Goal: Task Accomplishment & Management: Manage account settings

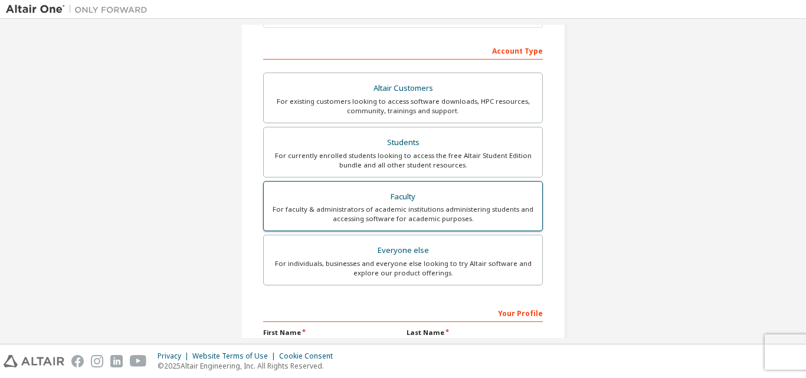
scroll to position [252, 0]
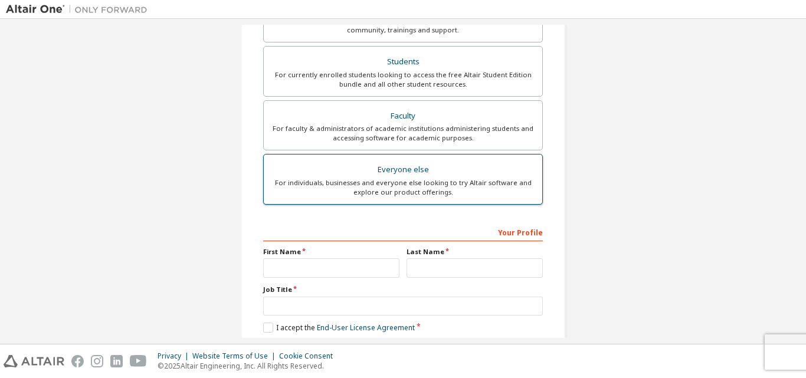
click at [385, 185] on div "For individuals, businesses and everyone else looking to try Altair software an…" at bounding box center [403, 187] width 264 height 19
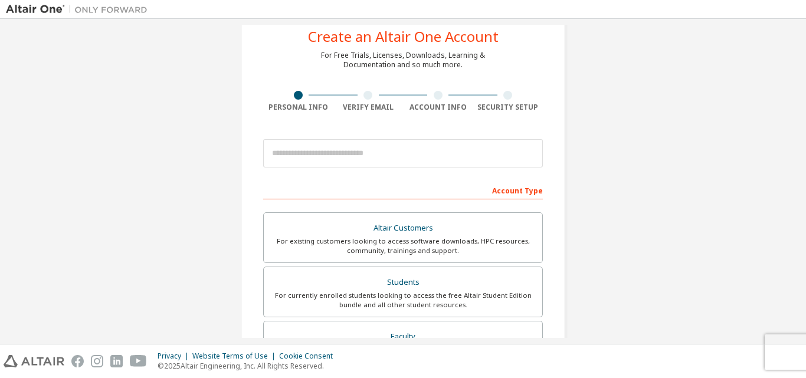
scroll to position [17, 0]
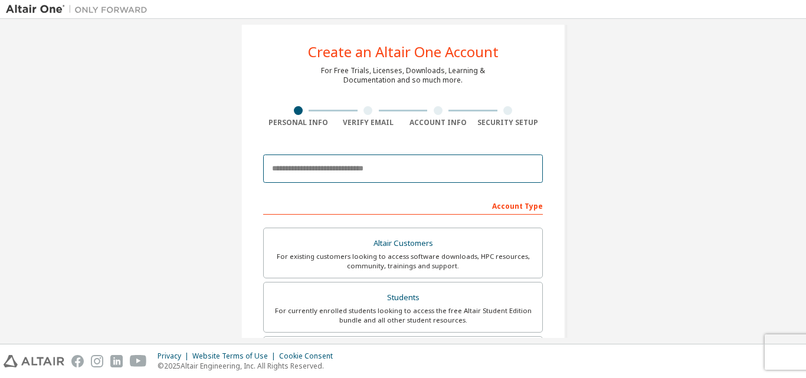
click at [307, 159] on input "email" at bounding box center [403, 169] width 280 height 28
type input "**********"
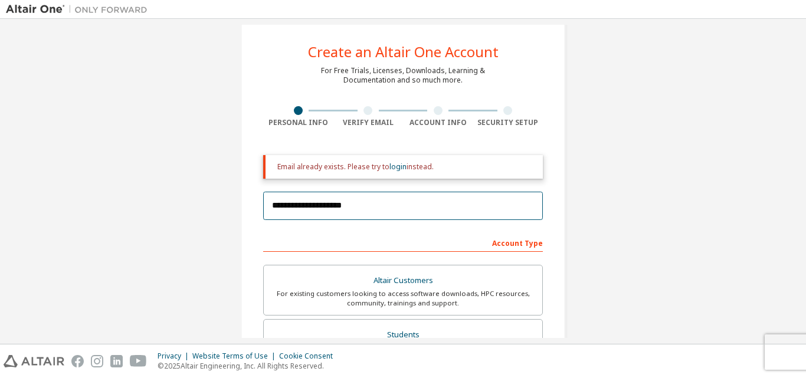
click at [397, 203] on input "**********" at bounding box center [403, 206] width 280 height 28
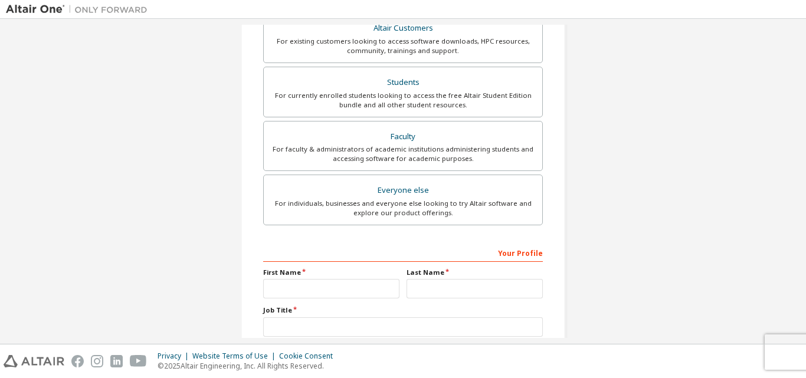
scroll to position [349, 0]
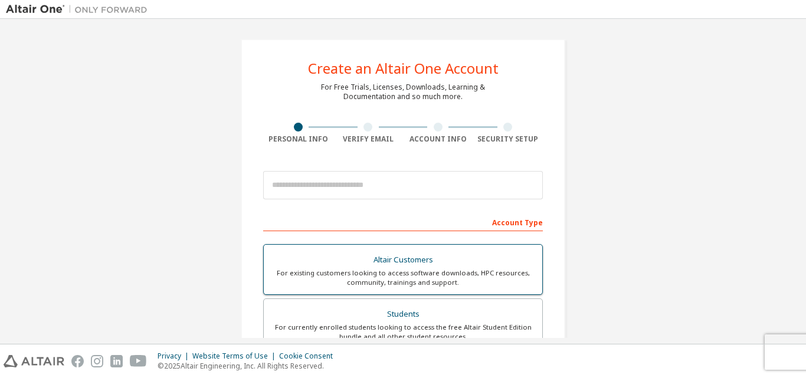
scroll to position [177, 0]
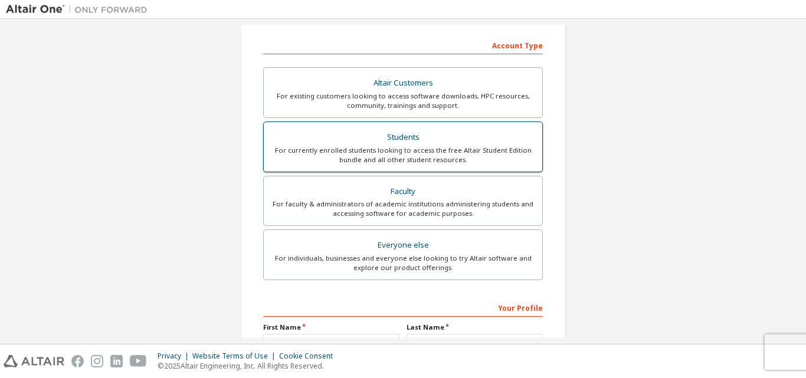
click at [399, 134] on div "Students" at bounding box center [403, 137] width 264 height 17
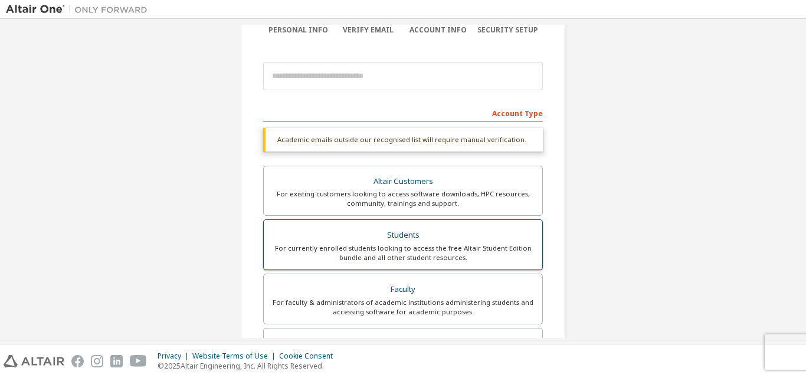
scroll to position [59, 0]
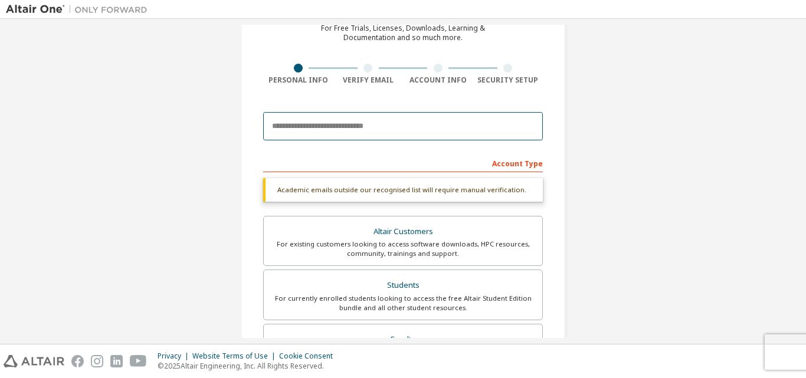
click at [315, 123] on input "email" at bounding box center [403, 126] width 280 height 28
click at [347, 133] on input "email" at bounding box center [403, 126] width 280 height 28
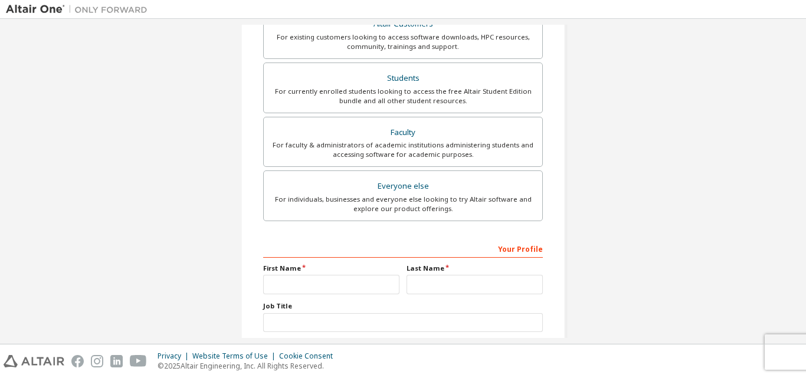
scroll to position [295, 0]
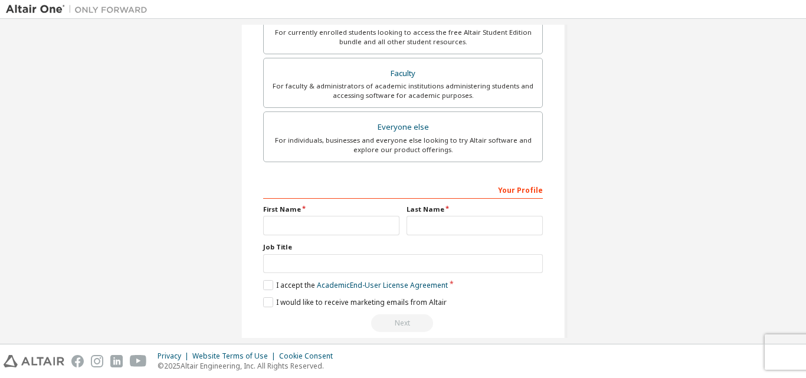
type input "**********"
click at [301, 221] on input "text" at bounding box center [331, 225] width 136 height 19
type input "******"
click at [441, 223] on input "text" at bounding box center [474, 225] width 136 height 19
type input "****"
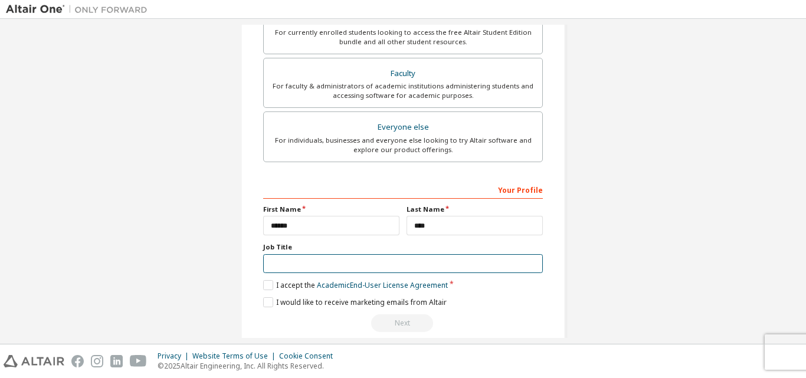
click at [377, 265] on input "text" at bounding box center [403, 263] width 280 height 19
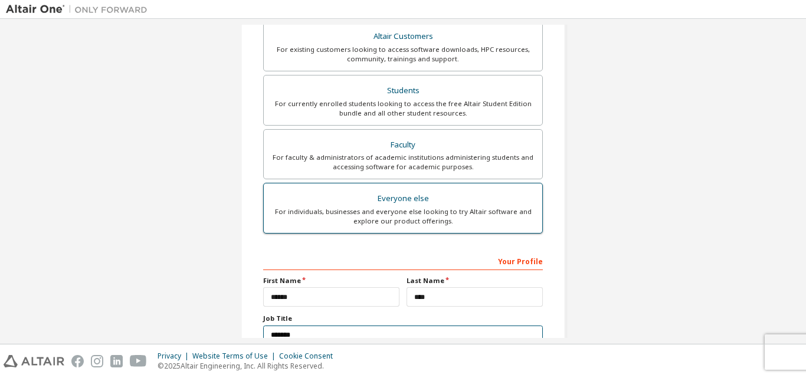
scroll to position [59, 0]
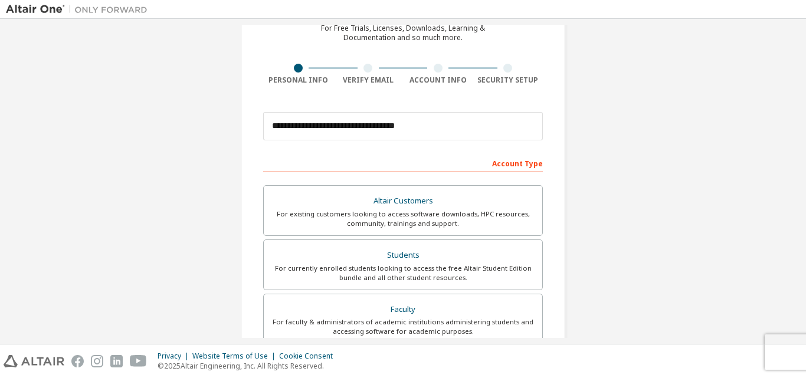
type input "*******"
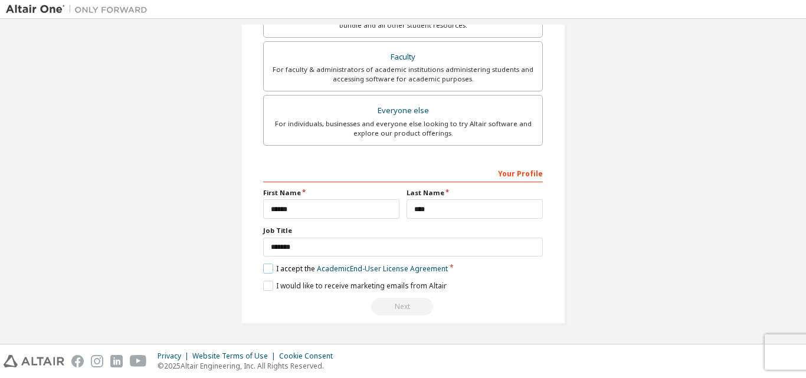
click at [268, 268] on label "I accept the Academic End-User License Agreement" at bounding box center [355, 269] width 185 height 10
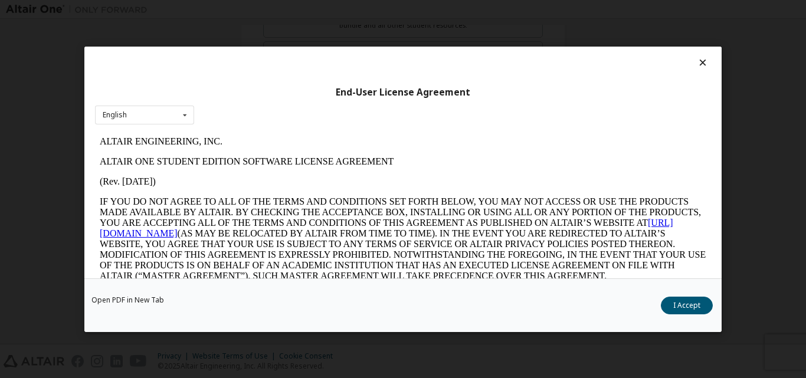
scroll to position [0, 0]
click at [678, 303] on button "I Accept" at bounding box center [687, 305] width 52 height 18
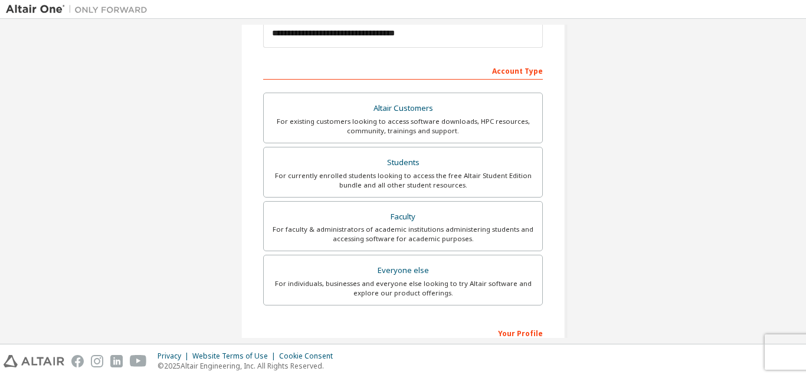
scroll to position [311, 0]
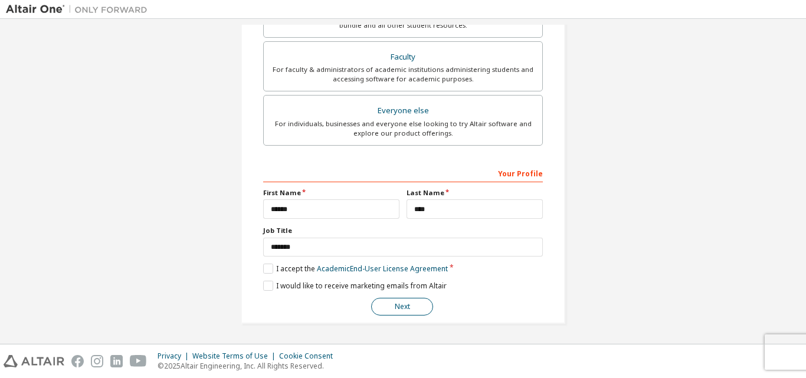
click at [399, 307] on button "Next" at bounding box center [402, 307] width 62 height 18
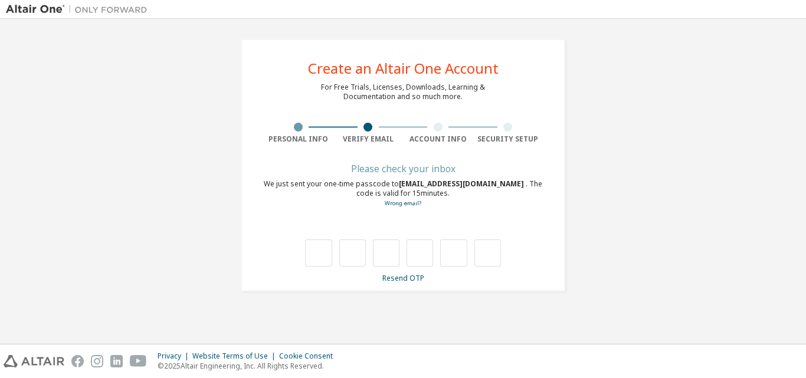
type input "*"
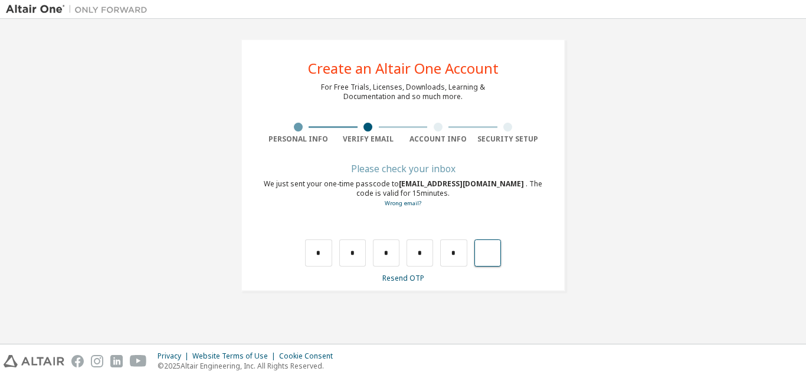
type input "*"
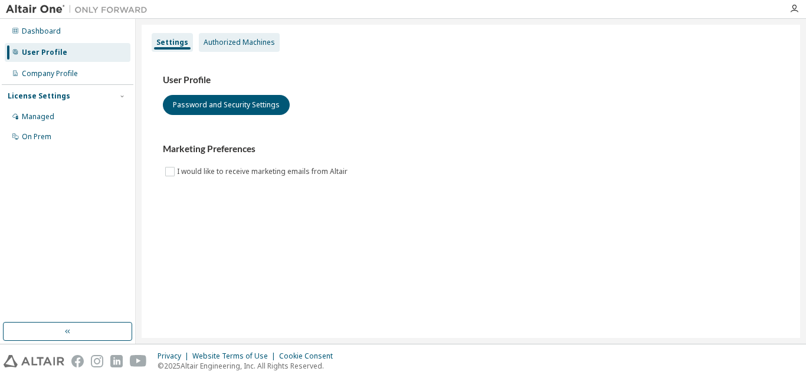
click at [248, 42] on div "Authorized Machines" at bounding box center [238, 42] width 71 height 9
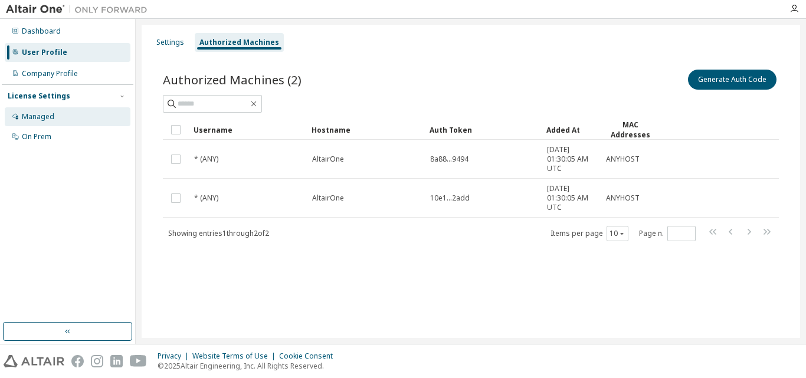
click at [45, 119] on div "Managed" at bounding box center [38, 116] width 32 height 9
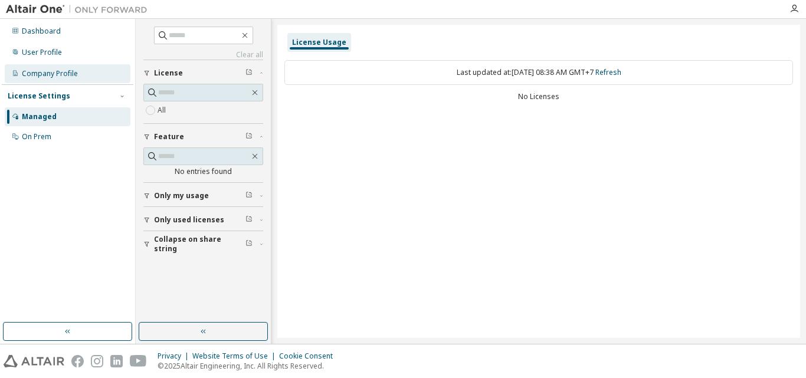
click at [62, 78] on div "Company Profile" at bounding box center [68, 73] width 126 height 19
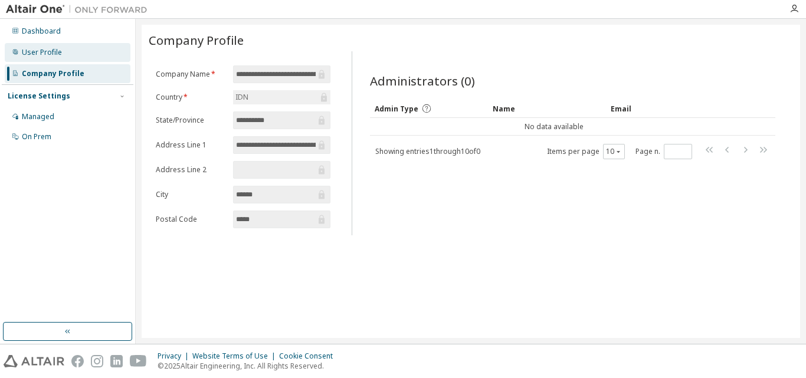
click at [72, 47] on div "User Profile" at bounding box center [68, 52] width 126 height 19
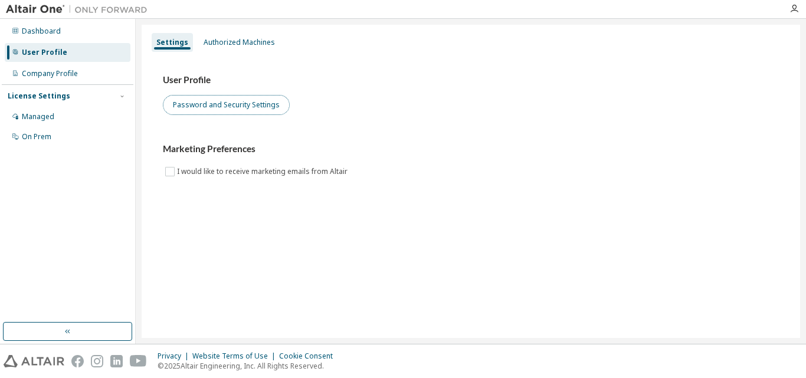
click at [231, 104] on button "Password and Security Settings" at bounding box center [226, 105] width 127 height 20
